Goal: Navigation & Orientation: Find specific page/section

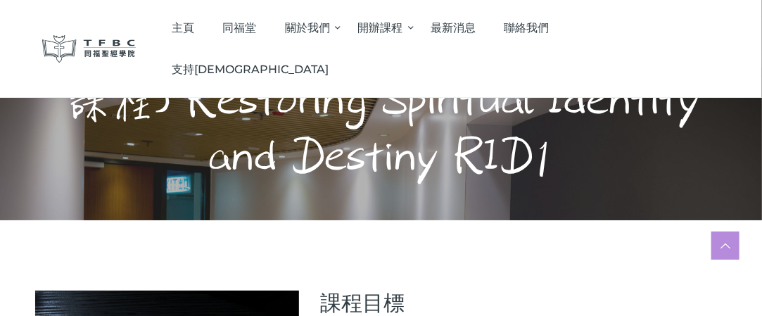
scroll to position [72, 0]
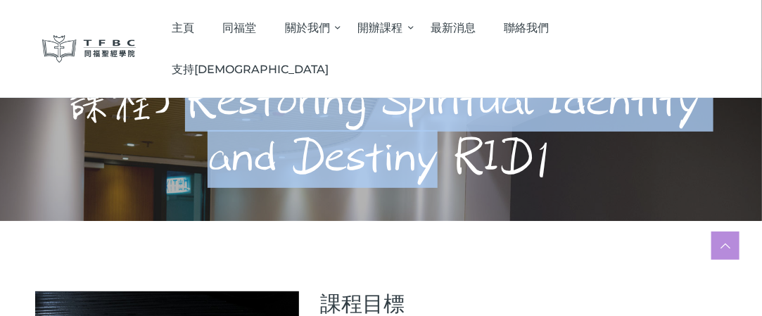
drag, startPoint x: 191, startPoint y: 97, endPoint x: 428, endPoint y: 152, distance: 242.7
click at [428, 152] on h1 "L2.1 : 恢復屬神身份和命定(基礎課程) Restoring Spiritual Identity and Destiny RID1" at bounding box center [381, 102] width 686 height 169
drag, startPoint x: 187, startPoint y: 92, endPoint x: 437, endPoint y: 167, distance: 260.9
click at [437, 167] on h1 "L2.1 : 恢復屬神身份和命定(基礎課程) Restoring Spiritual Identity and Destiny RID1" at bounding box center [381, 102] width 686 height 169
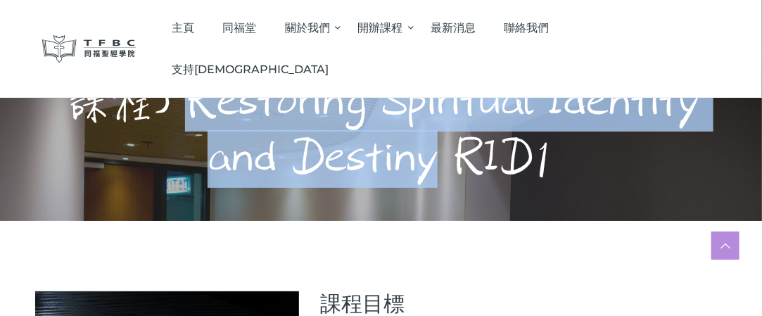
copy h1 "Restoring Spiritual Identity and Destiny"
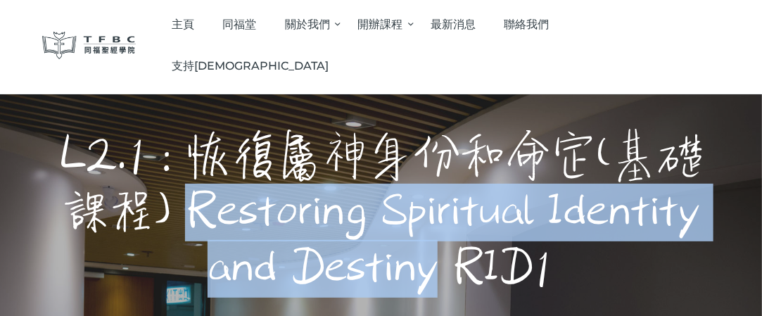
scroll to position [0, 0]
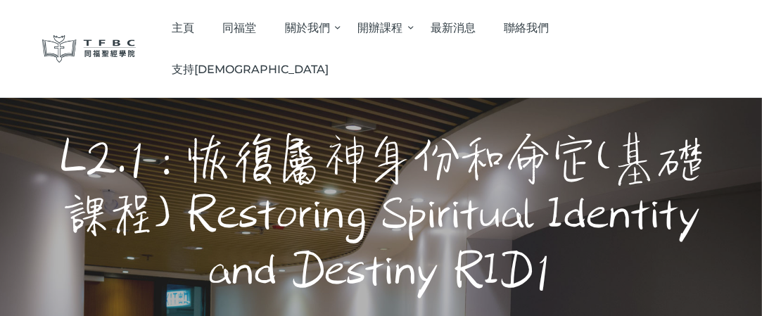
click at [635, 98] on div "L2.1 : 恢復屬神身份和命定(基礎課程) Restoring Spiritual Identity and Destiny RID1" at bounding box center [381, 216] width 686 height 236
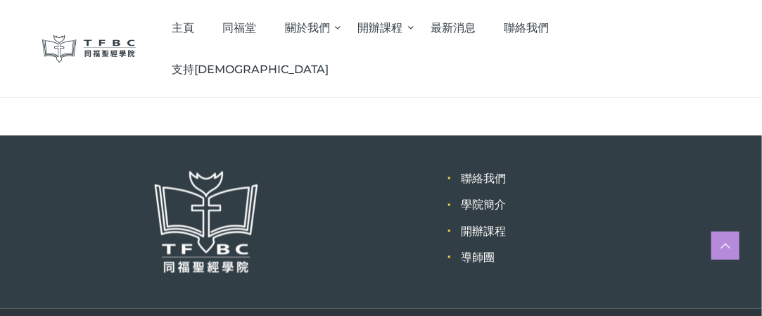
scroll to position [942, 0]
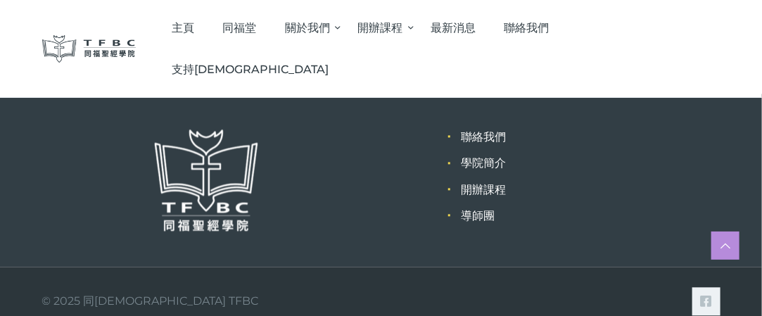
click at [110, 35] on img at bounding box center [89, 48] width 94 height 27
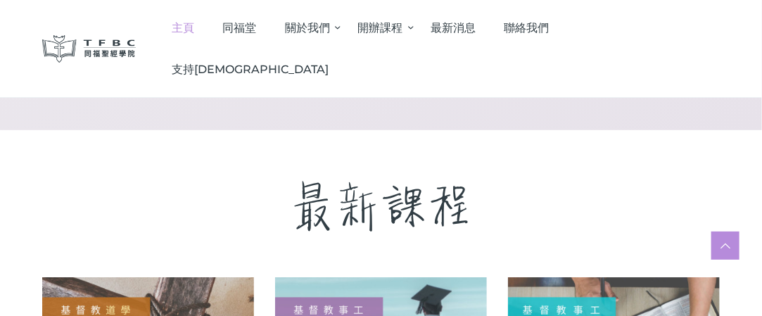
scroll to position [1973, 0]
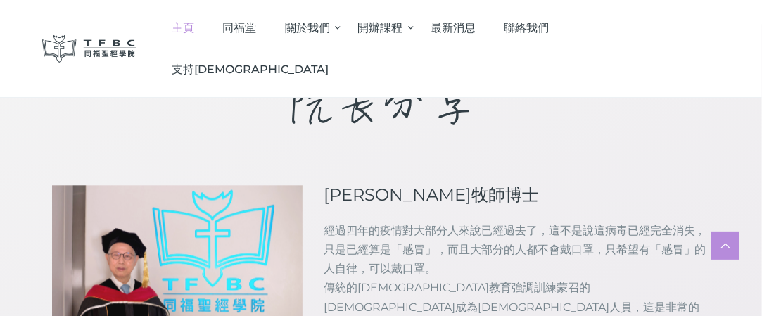
scroll to position [1105, 0]
